Goal: Browse casually

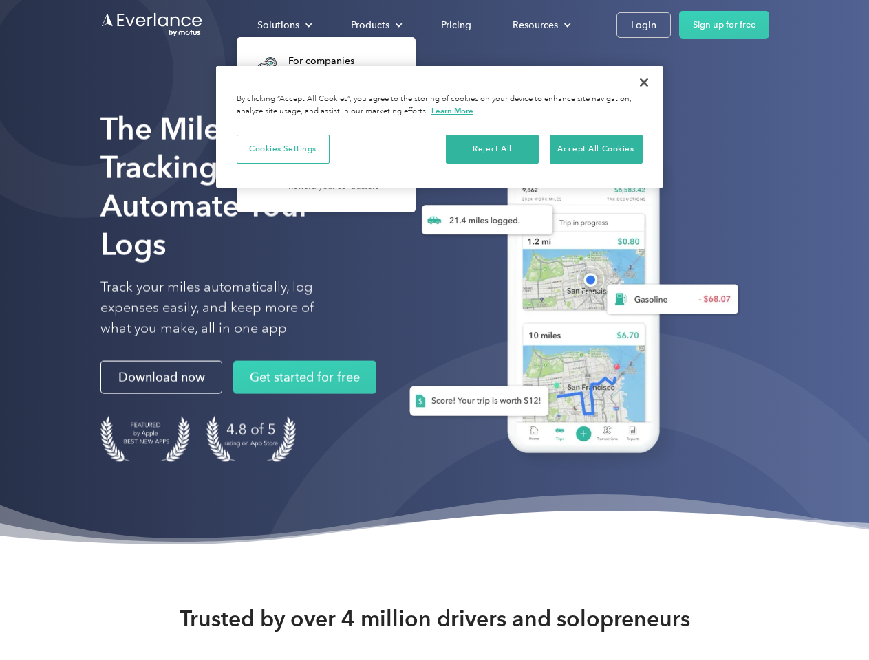
click at [284, 25] on div "Solutions" at bounding box center [278, 25] width 42 height 17
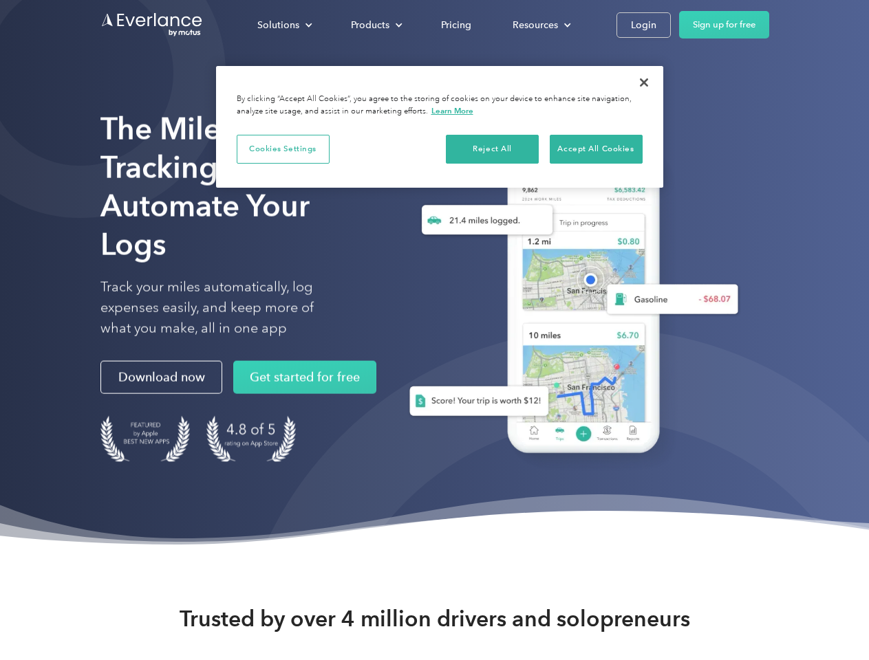
click at [375, 25] on div "Products" at bounding box center [370, 25] width 39 height 17
click at [540, 25] on div "Resources" at bounding box center [534, 25] width 45 height 17
click at [283, 149] on button "Cookies Settings" at bounding box center [283, 149] width 93 height 29
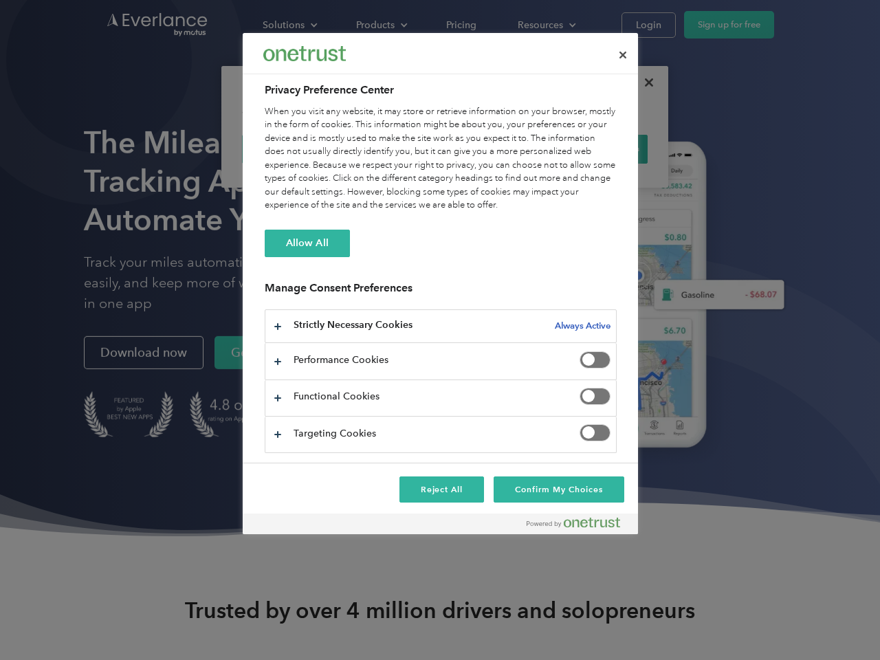
click at [492, 149] on div "When you visit any website, it may store or retrieve information on your browse…" at bounding box center [441, 158] width 352 height 107
click at [596, 149] on div "When you visit any website, it may store or retrieve information on your browse…" at bounding box center [441, 158] width 352 height 107
click at [644, 83] on div at bounding box center [440, 330] width 880 height 660
